Goal: Transaction & Acquisition: Purchase product/service

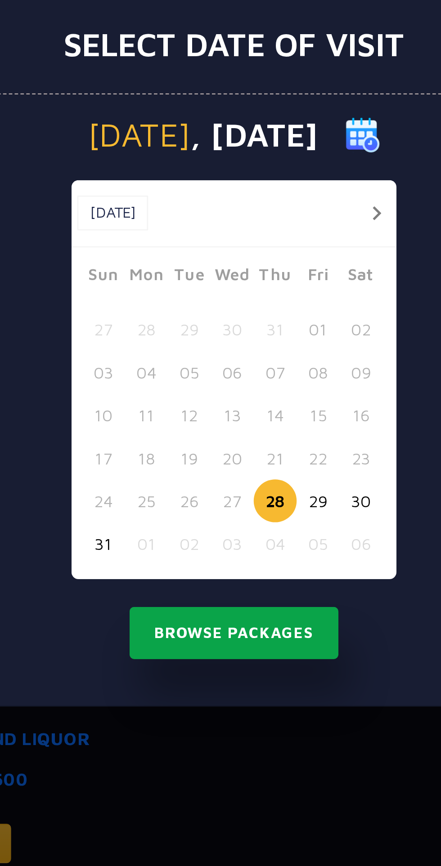
click at [234, 546] on button "Browse Packages" at bounding box center [220, 542] width 81 height 21
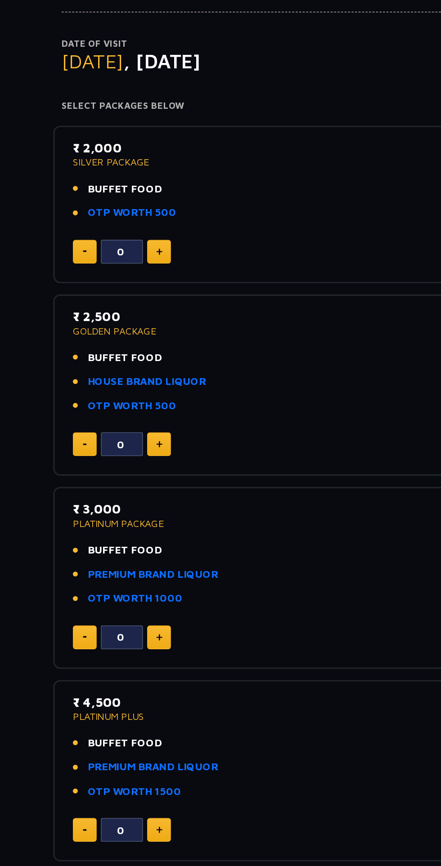
click at [126, 252] on img at bounding box center [127, 253] width 4 height 4
click at [127, 252] on img at bounding box center [127, 253] width 4 height 4
click at [126, 252] on img at bounding box center [127, 253] width 4 height 4
type input "4"
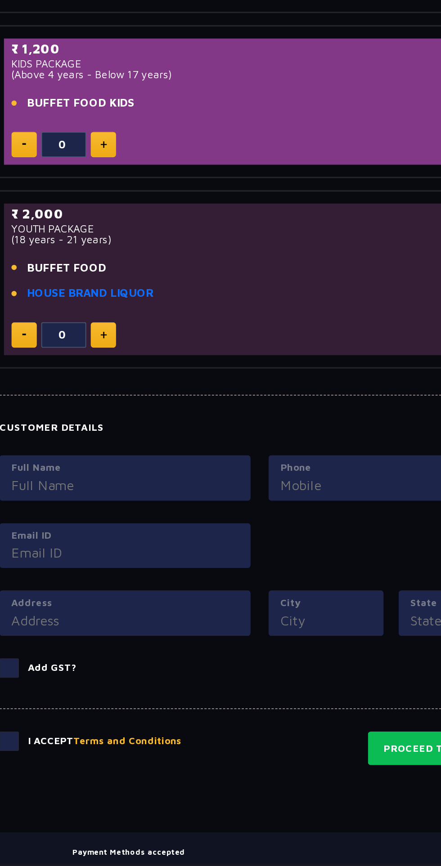
scroll to position [433, 0]
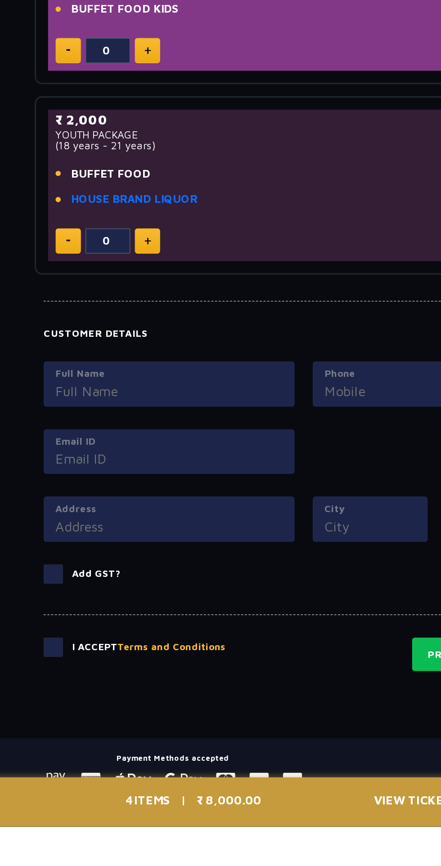
click at [87, 598] on input "Full Name" at bounding box center [139, 604] width 137 height 12
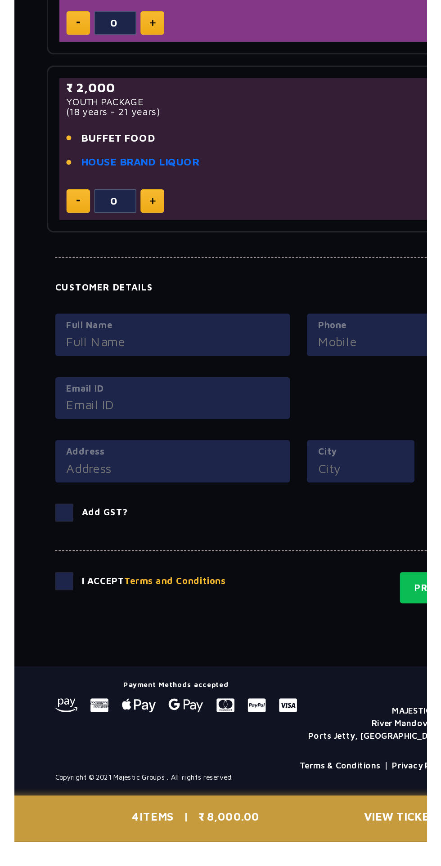
scroll to position [457, 0]
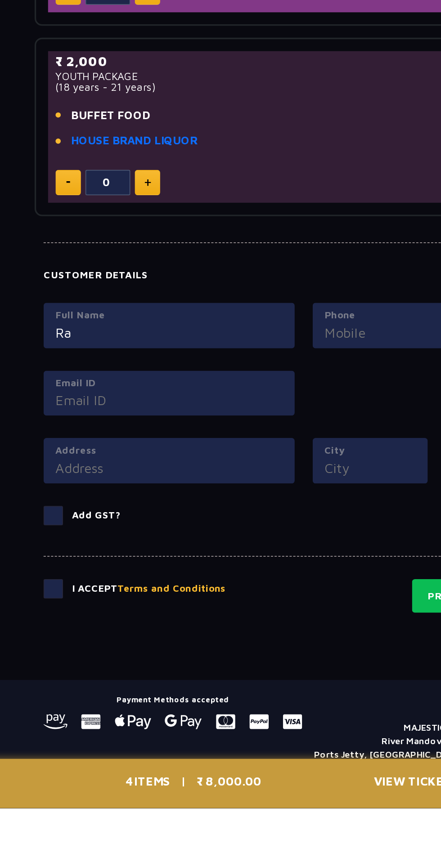
type input "R"
type input "Rahul"
type input "08766667771"
type input "[EMAIL_ADDRESS][DOMAIN_NAME]"
type input "45 b premnagar"
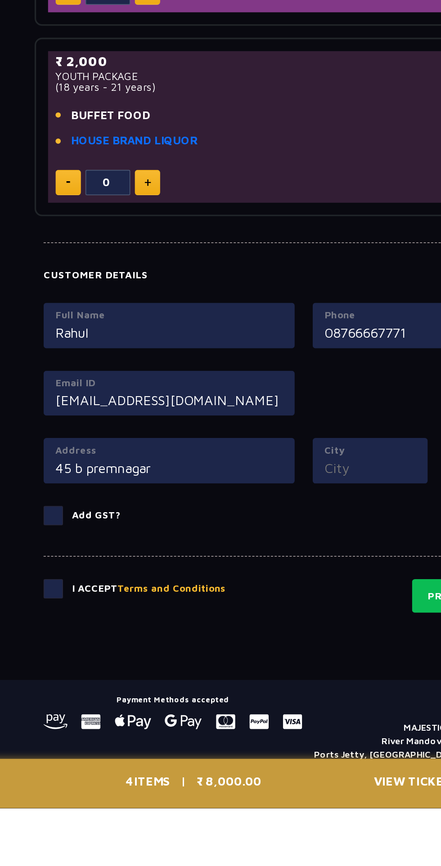
type input "[PERSON_NAME]"
type input "[GEOGRAPHIC_DATA]"
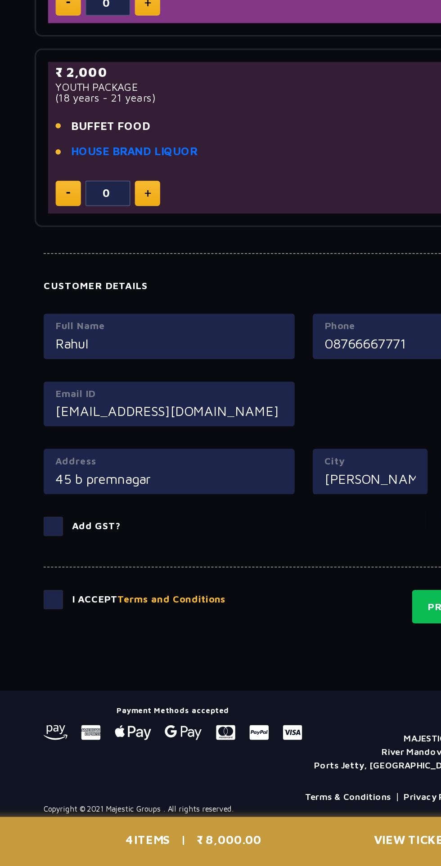
scroll to position [493, 0]
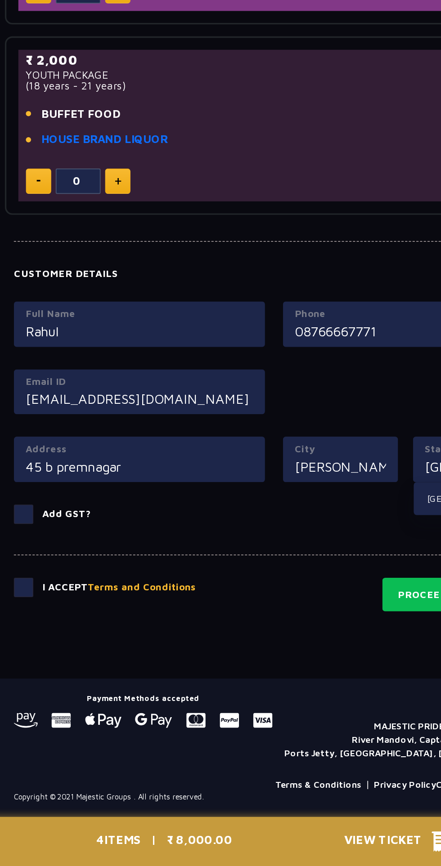
click at [100, 585] on input "[EMAIL_ADDRESS][DOMAIN_NAME]" at bounding box center [139, 585] width 137 height 12
click at [124, 587] on input "[EMAIL_ADDRESS][DOMAIN_NAME]" at bounding box center [139, 585] width 137 height 12
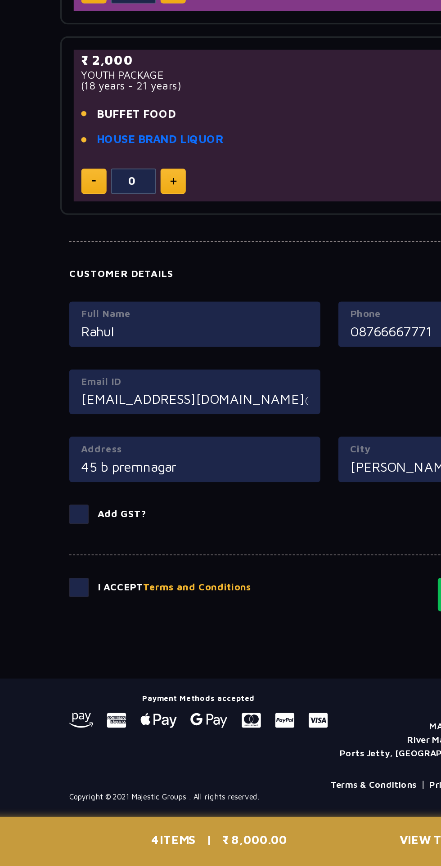
click at [69, 696] on div "I Accept Terms and Conditions Proceed to Payment" at bounding box center [220, 696] width 313 height 35
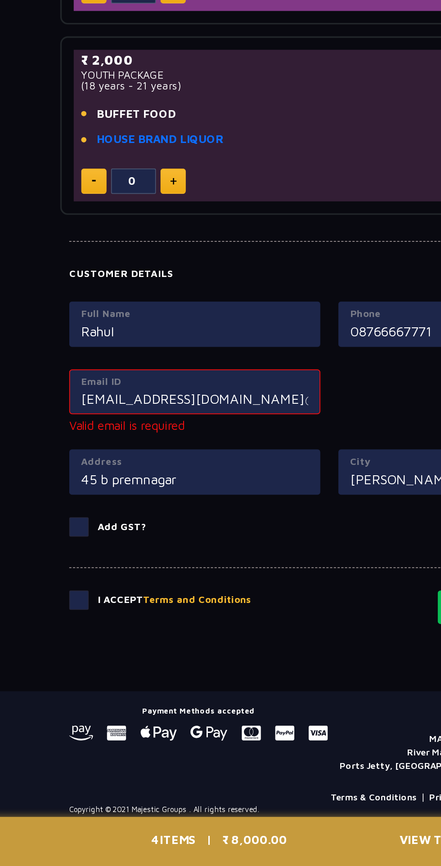
click at [207, 582] on input "[EMAIL_ADDRESS][DOMAIN_NAME]@[DOMAIN_NAME]" at bounding box center [139, 585] width 137 height 12
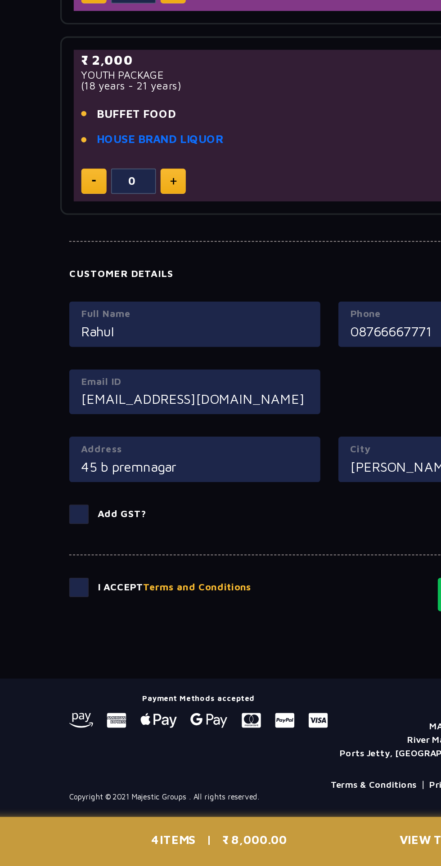
type input "[EMAIL_ADDRESS][DOMAIN_NAME]"
click at [73, 696] on span at bounding box center [70, 699] width 12 height 12
click at [0, 0] on input "checkbox" at bounding box center [0, 0] width 0 height 0
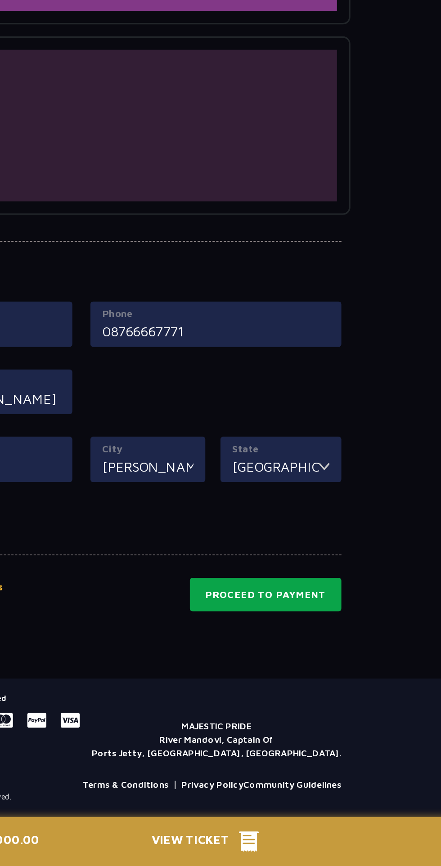
click at [335, 701] on button "Proceed to Payment" at bounding box center [331, 703] width 91 height 21
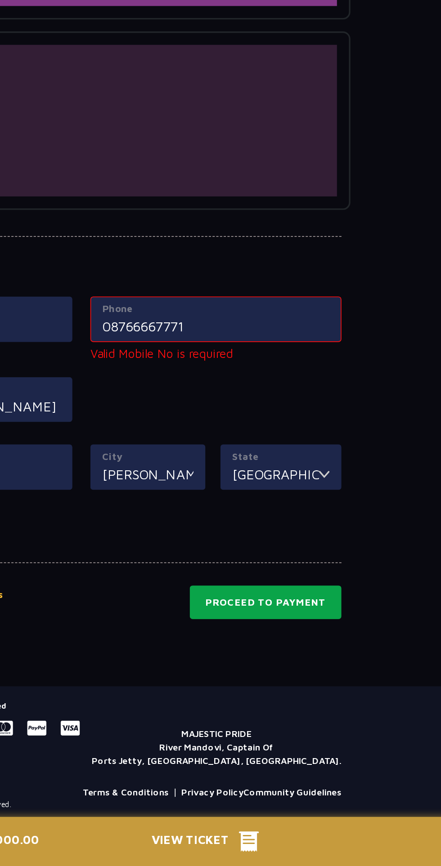
scroll to position [501, 0]
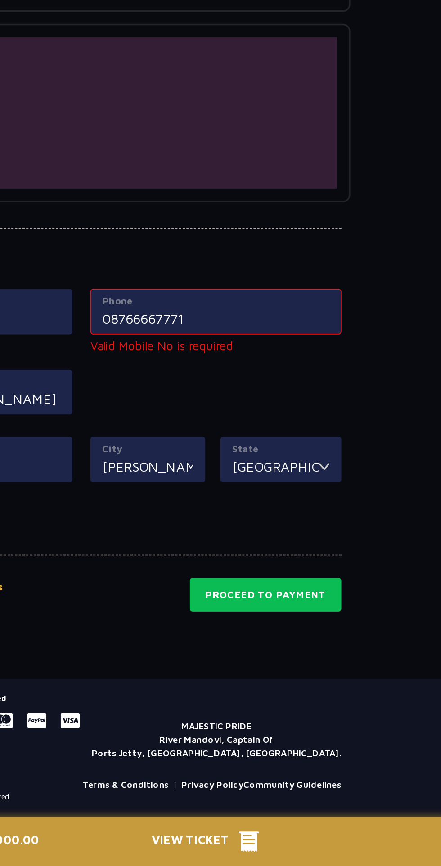
click at [241, 528] on label "Phone" at bounding box center [301, 526] width 137 height 9
click at [241, 531] on input "08766667771" at bounding box center [301, 537] width 137 height 12
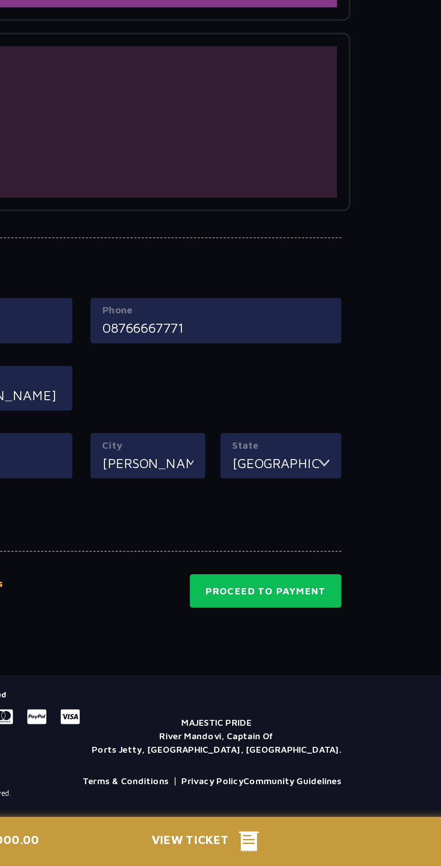
scroll to position [493, 0]
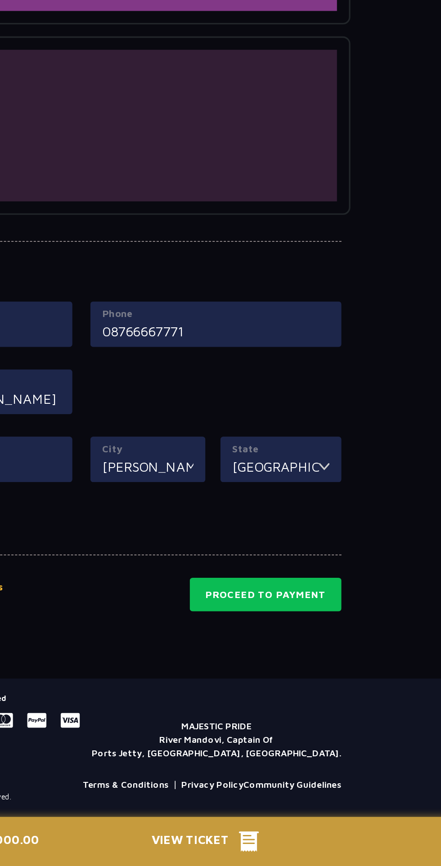
click at [238, 546] on input "08766667771" at bounding box center [301, 544] width 137 height 12
type input "8766667771"
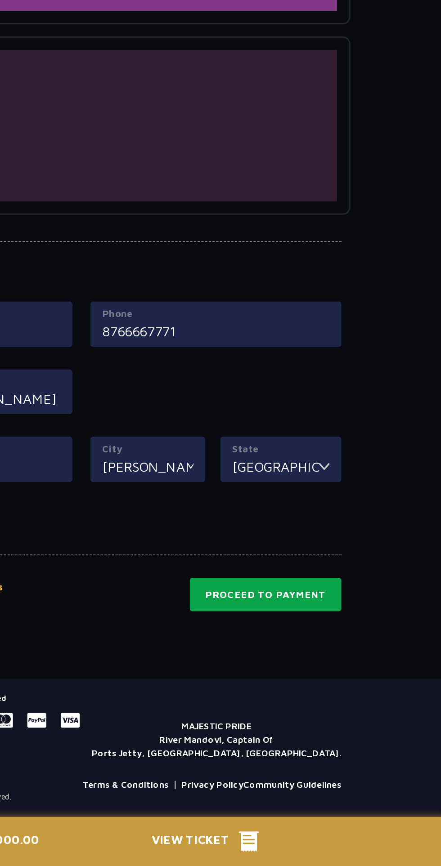
click at [336, 703] on button "Proceed to Payment" at bounding box center [331, 703] width 91 height 21
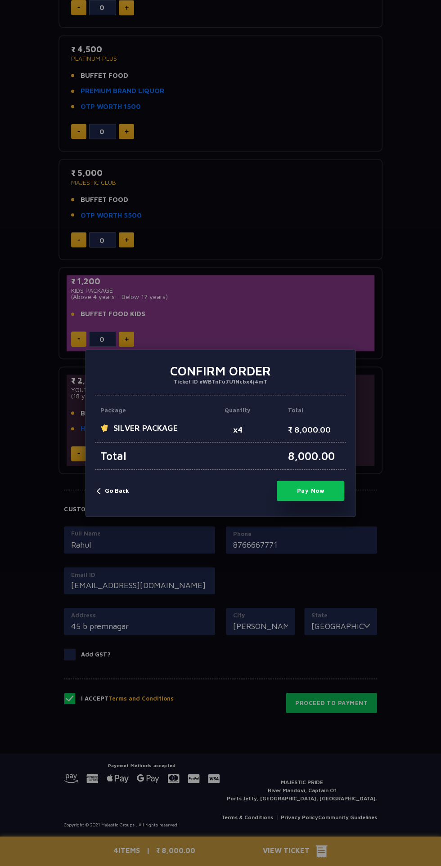
click at [110, 184] on div "× Confirm Order Ticket ID #WBTnFu7U1Ncbx4j4mT Package Quantity Total SILVER PAC…" at bounding box center [220, 433] width 441 height 866
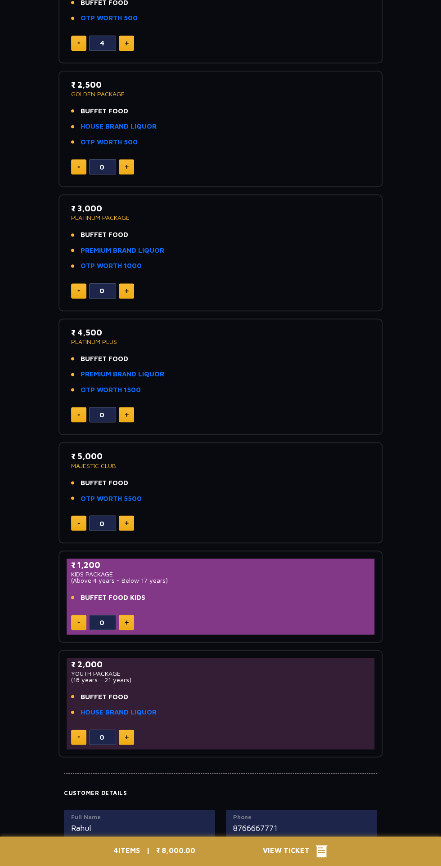
scroll to position [0, 0]
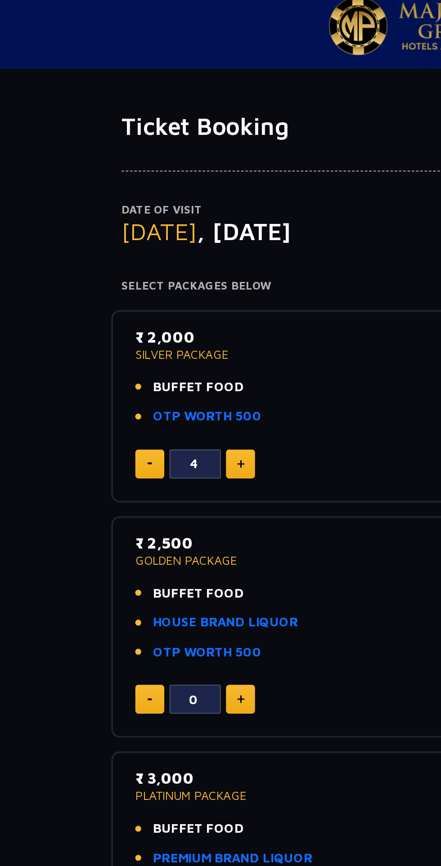
click at [58, 185] on div "₹ 2,000 SILVER PACKAGE BUFFET FOOD OTP WORTH 500 4" at bounding box center [220, 222] width 324 height 101
click at [78, 252] on img at bounding box center [78, 252] width 3 height 1
click at [81, 246] on button at bounding box center [78, 252] width 15 height 15
click at [78, 246] on button at bounding box center [78, 252] width 15 height 15
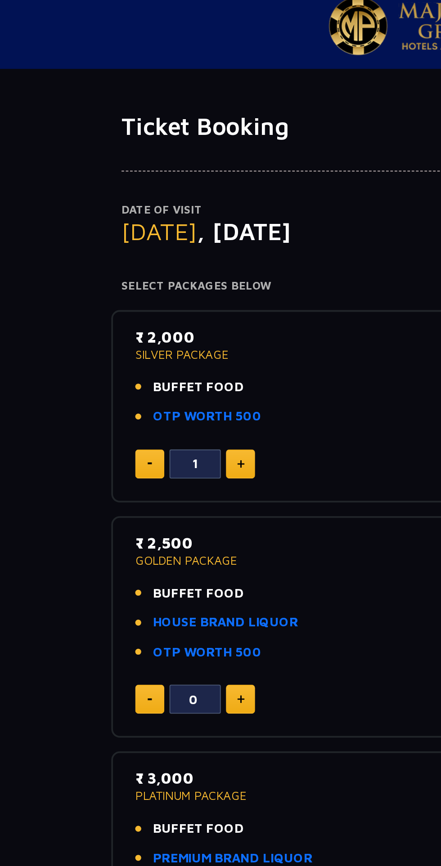
type input "0"
click at [128, 376] on img at bounding box center [127, 376] width 4 height 4
click at [127, 378] on img at bounding box center [127, 376] width 4 height 4
click at [128, 376] on img at bounding box center [127, 376] width 4 height 4
click at [126, 376] on img at bounding box center [127, 376] width 4 height 4
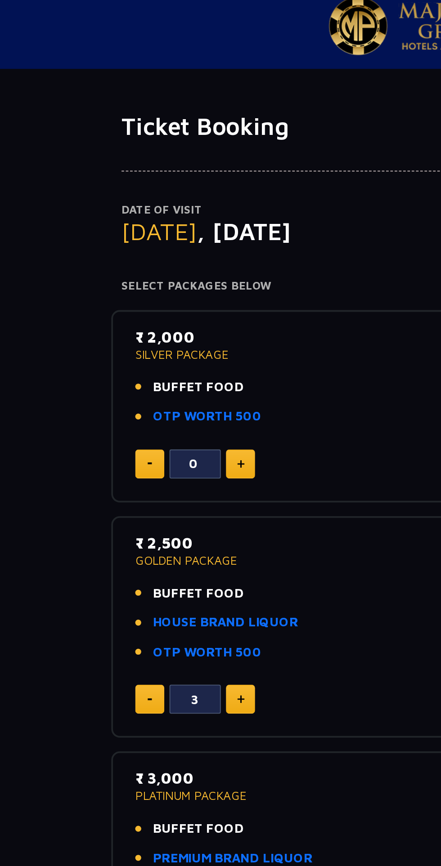
type input "4"
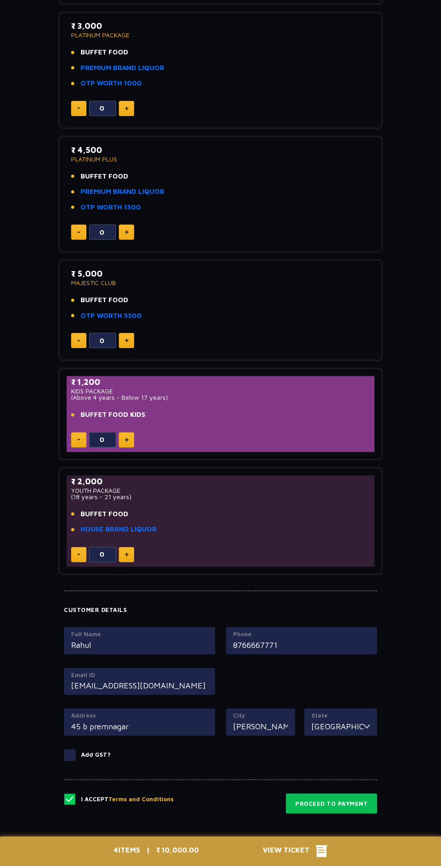
scroll to position [433, 0]
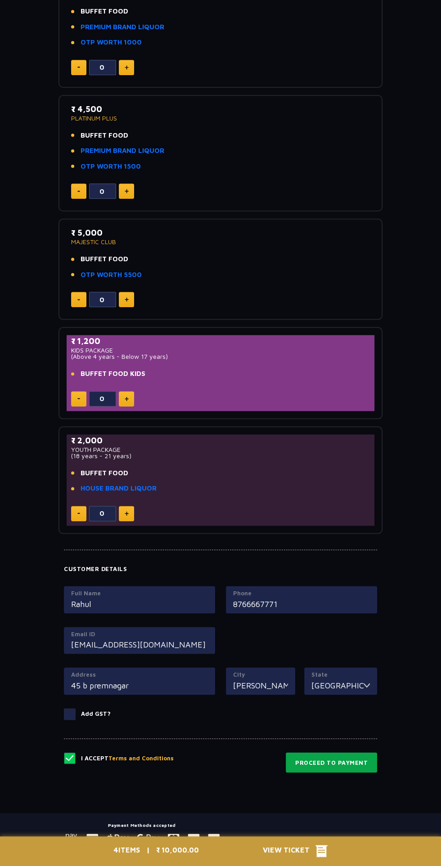
click at [333, 761] on button "Proceed to Payment" at bounding box center [331, 762] width 91 height 21
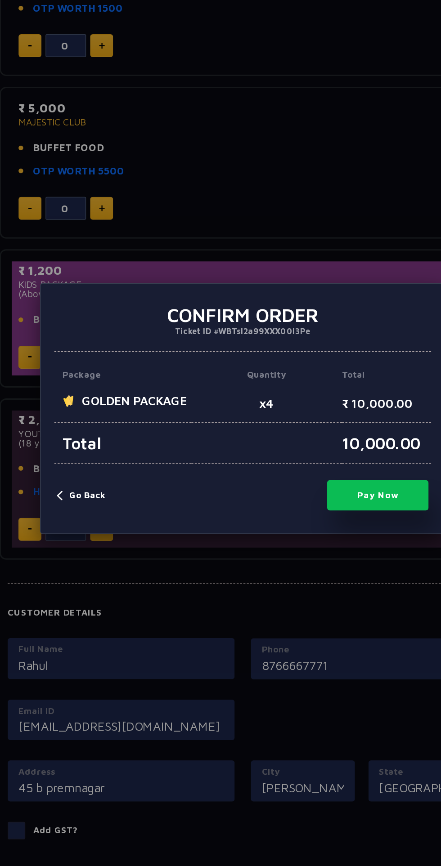
click at [143, 318] on div "× Confirm Order Ticket ID #WBTsI2a99XXX00l3Pe Package Quantity Total GOLDEN PAC…" at bounding box center [220, 433] width 441 height 866
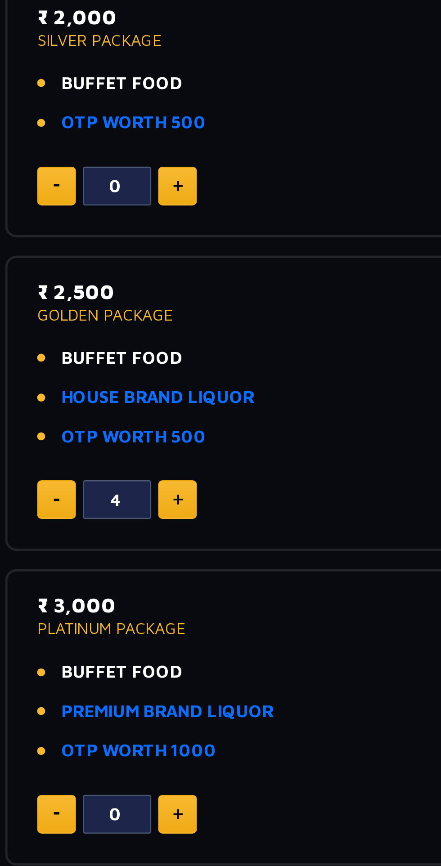
scroll to position [79, 0]
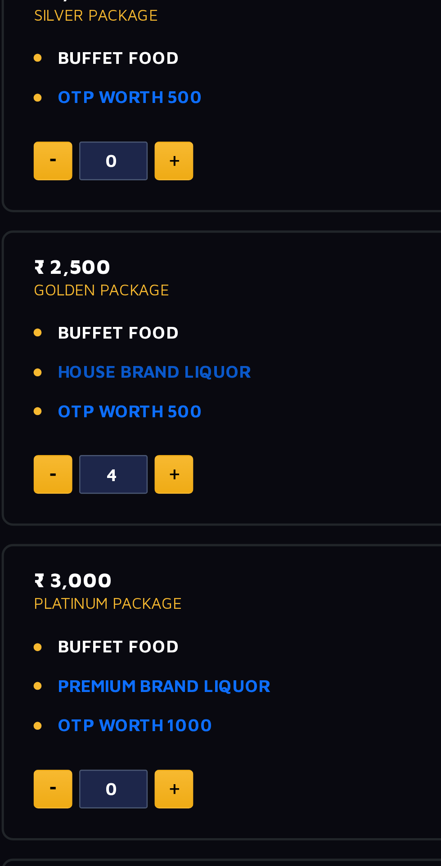
click at [141, 259] on link "HOUSE BRAND LIQUOR" at bounding box center [119, 257] width 76 height 10
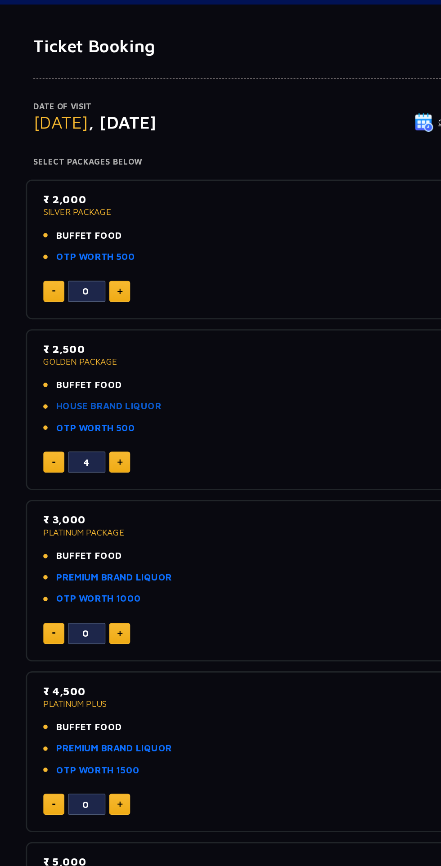
scroll to position [0, 0]
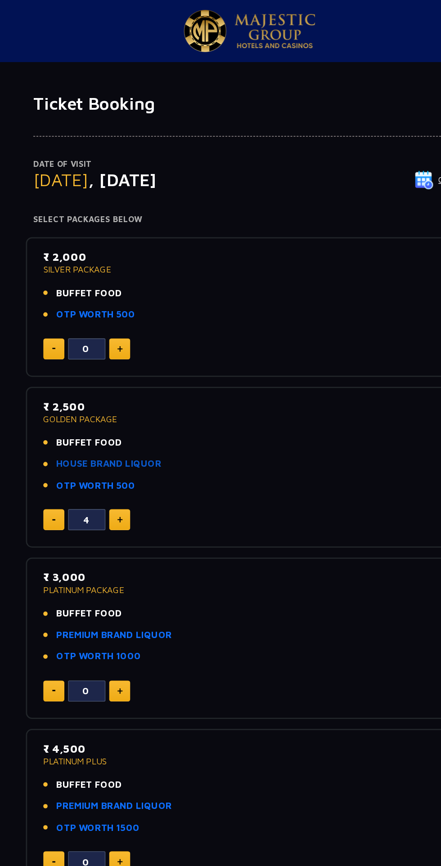
click at [140, 337] on link "HOUSE BRAND LIQUOR" at bounding box center [119, 336] width 76 height 10
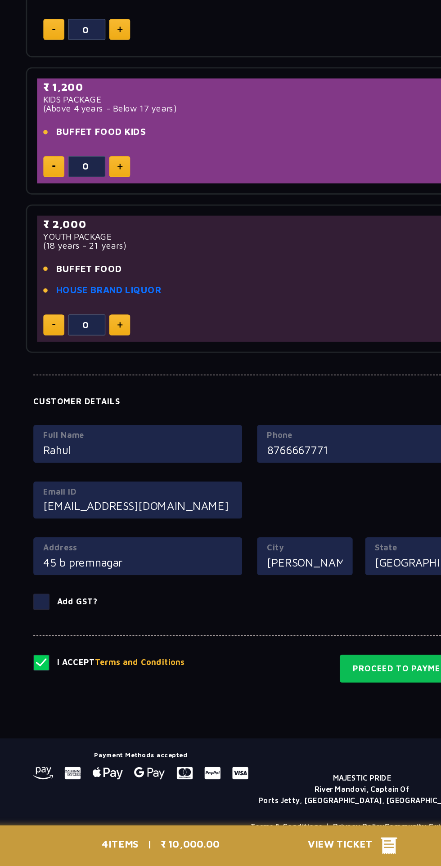
scroll to position [493, 0]
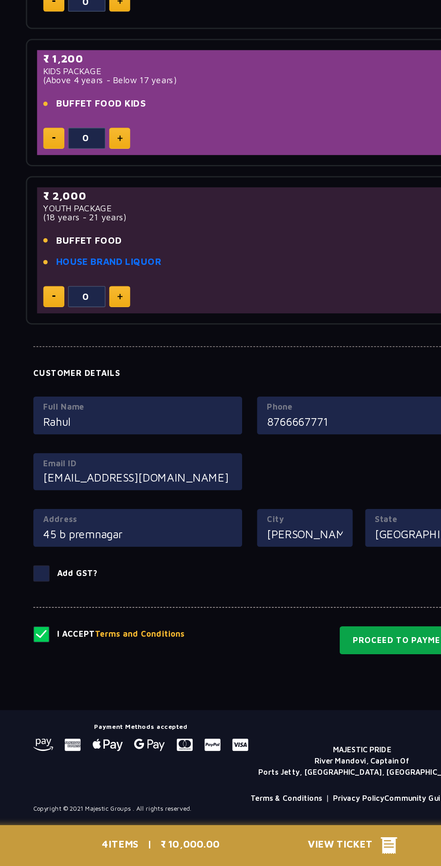
click at [317, 698] on button "Proceed to Payment" at bounding box center [331, 703] width 91 height 21
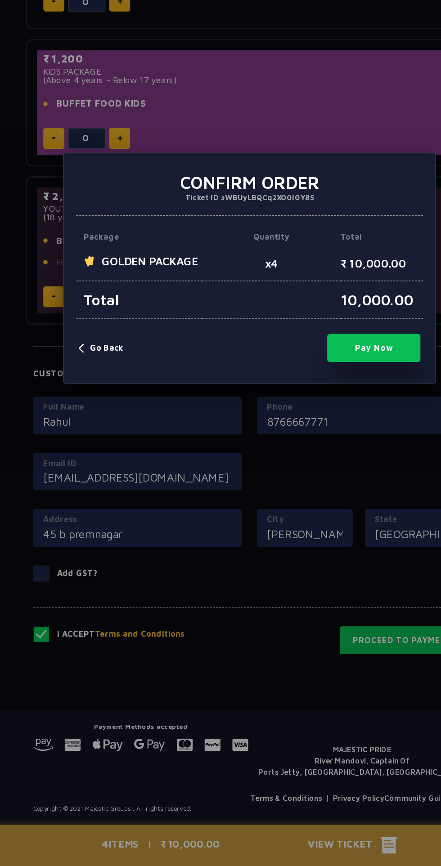
click at [327, 487] on button "Pay Now" at bounding box center [310, 491] width 67 height 20
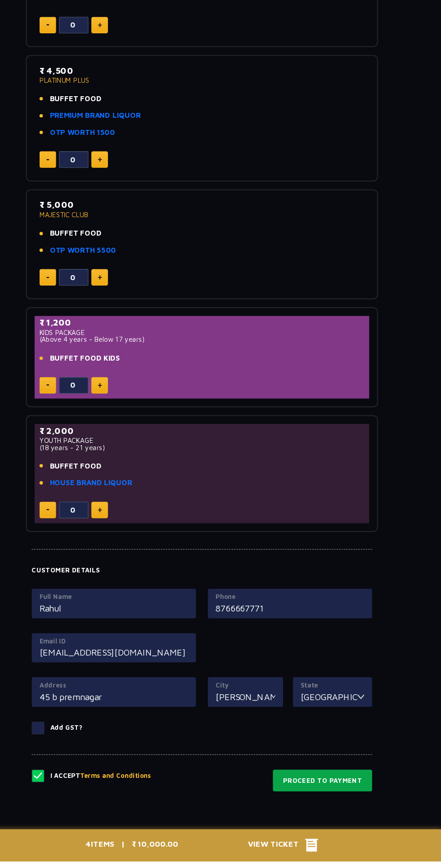
scroll to position [404, 0]
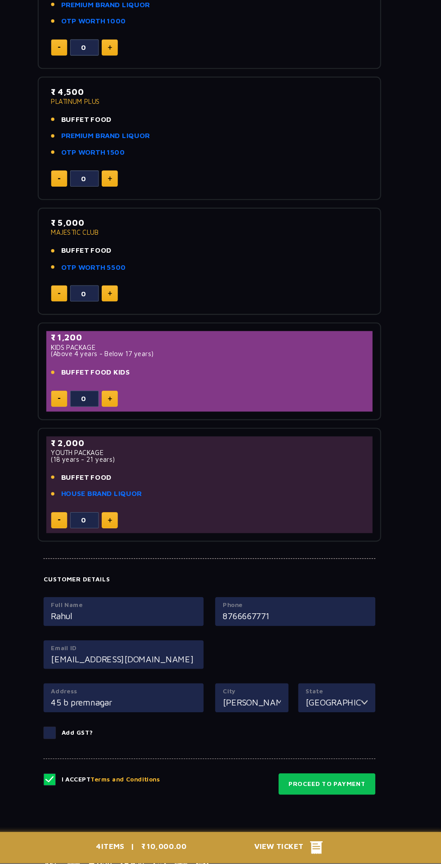
click at [311, 858] on span "View Ticket" at bounding box center [289, 851] width 53 height 13
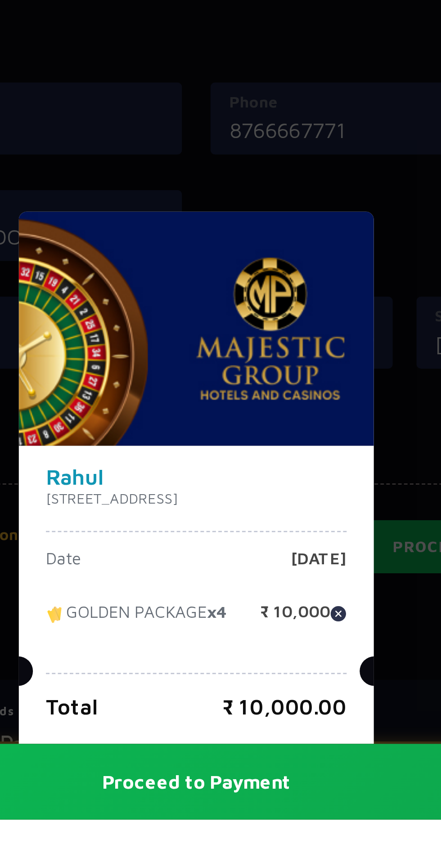
scroll to position [433, 0]
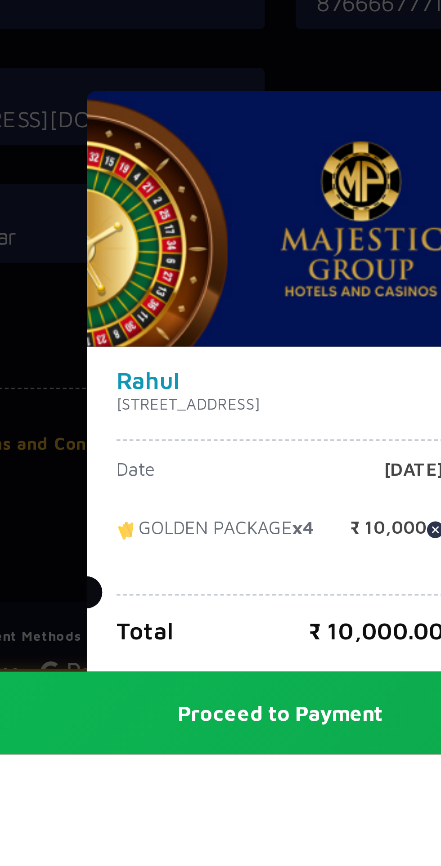
click at [197, 797] on p "GOLDEN PACKAGE x4" at bounding box center [197, 790] width 69 height 13
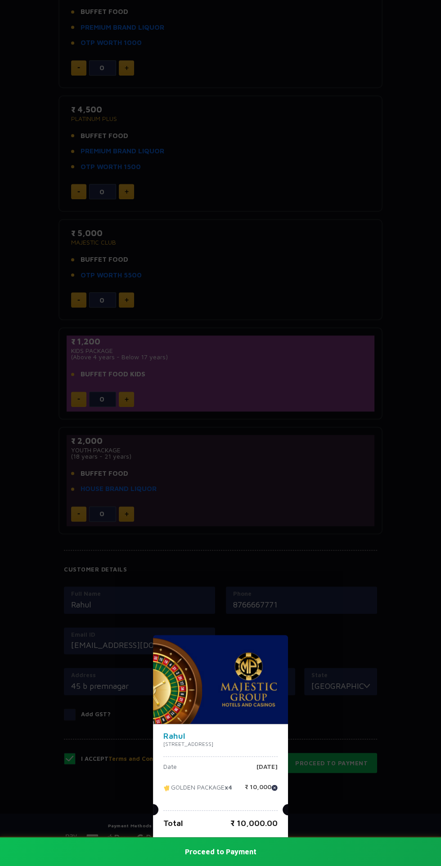
scroll to position [439, 0]
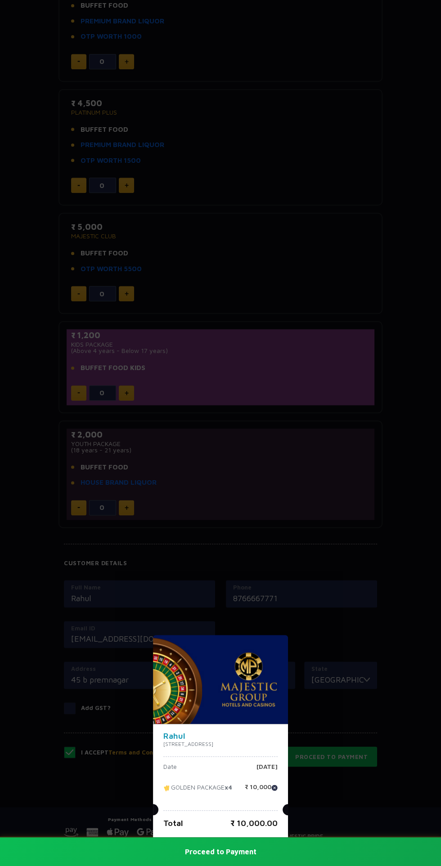
click at [330, 550] on div "Rahul 45 b premnagar, [GEOGRAPHIC_DATA], [GEOGRAPHIC_DATA], [GEOGRAPHIC_DATA] D…" at bounding box center [220, 433] width 441 height 866
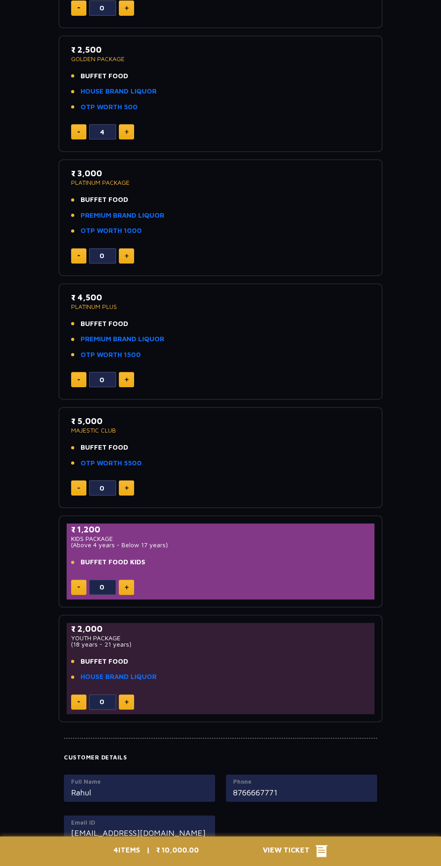
scroll to position [433, 0]
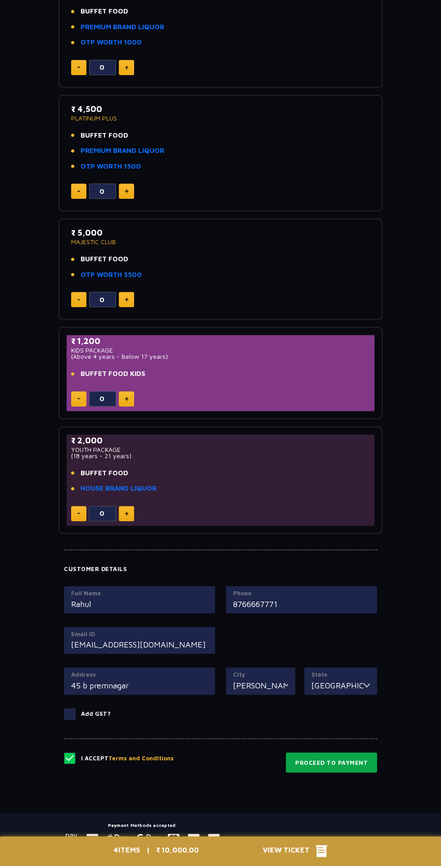
click at [334, 761] on button "Proceed to Payment" at bounding box center [331, 762] width 91 height 21
click at [280, 858] on span "View Ticket" at bounding box center [289, 851] width 53 height 13
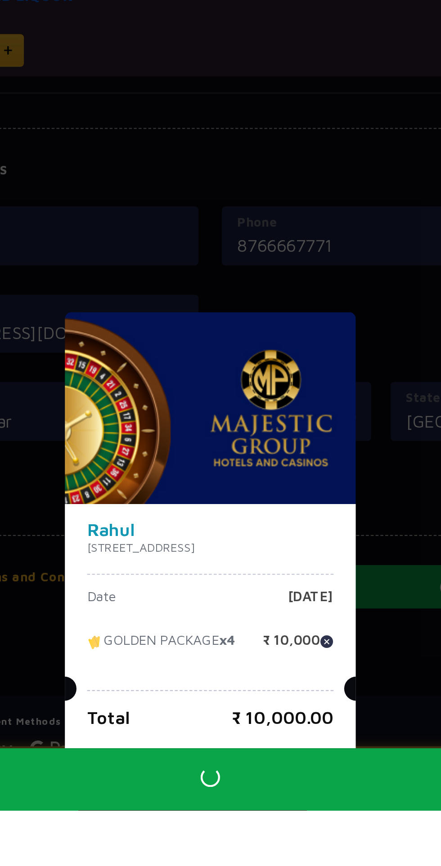
click at [311, 779] on div "Rahul 45 b premnagar, [GEOGRAPHIC_DATA], [GEOGRAPHIC_DATA], [GEOGRAPHIC_DATA] D…" at bounding box center [220, 433] width 441 height 866
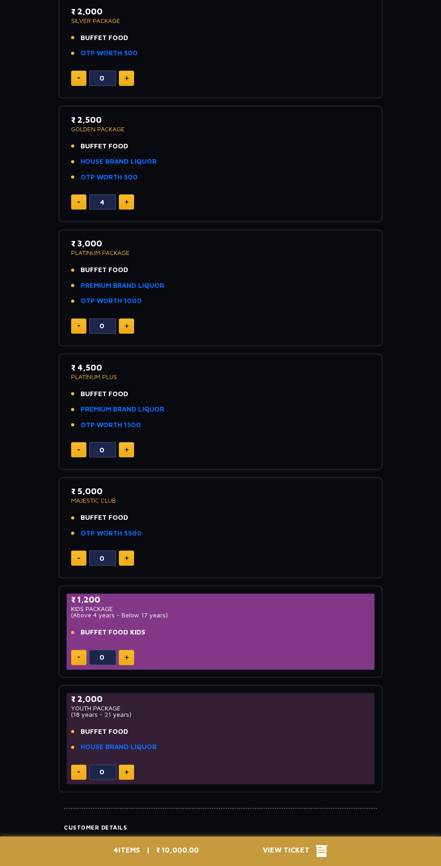
scroll to position [0, 0]
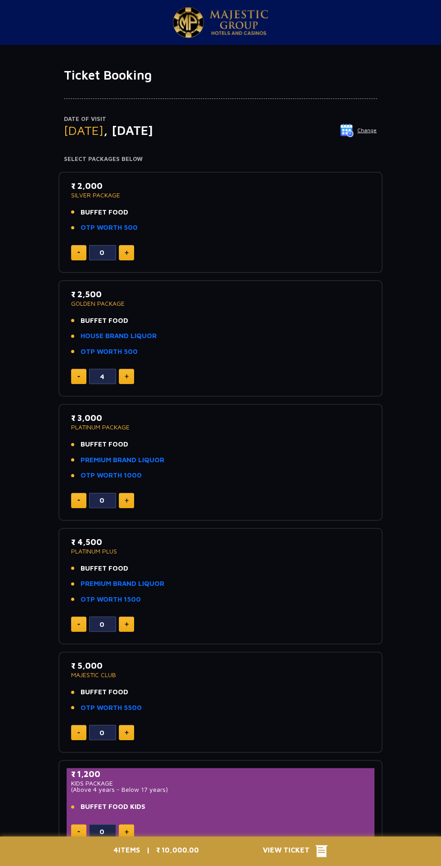
click at [368, 130] on button "Change" at bounding box center [358, 130] width 37 height 14
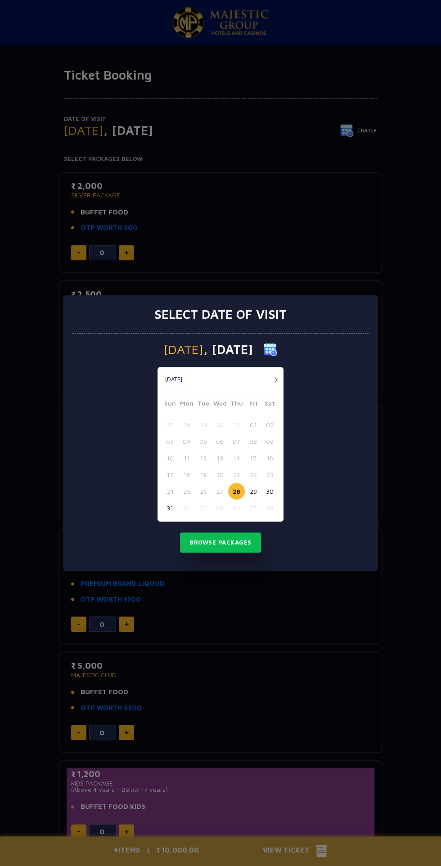
click at [390, 230] on div "Select date of visit [DATE] [DATE] [DATE] Sun Mon Tue Wed Thu Fri Sat 27 28 29 …" at bounding box center [220, 433] width 441 height 866
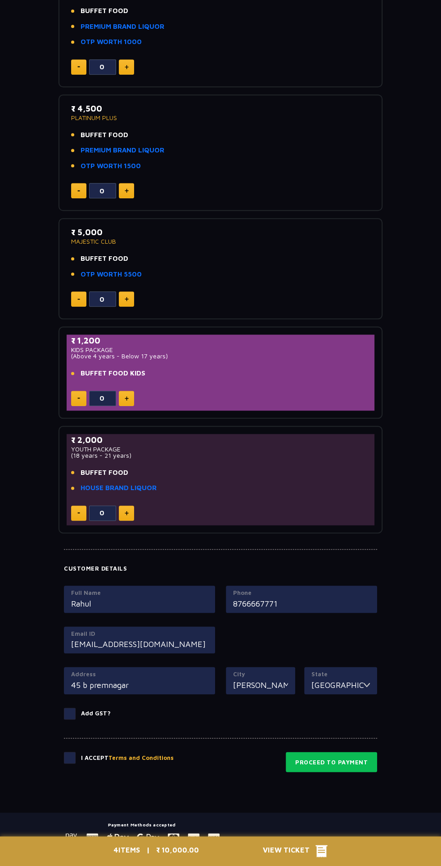
scroll to position [433, 0]
click at [362, 763] on button "Proceed to Payment" at bounding box center [331, 762] width 91 height 21
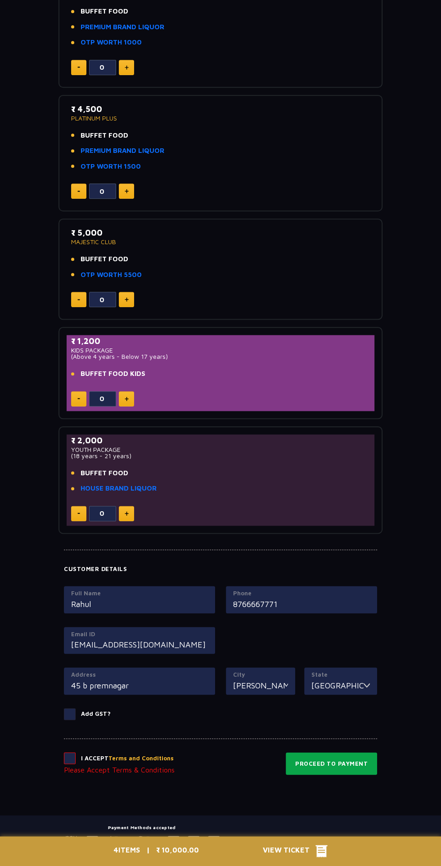
scroll to position [435, 0]
